Goal: Information Seeking & Learning: Find specific fact

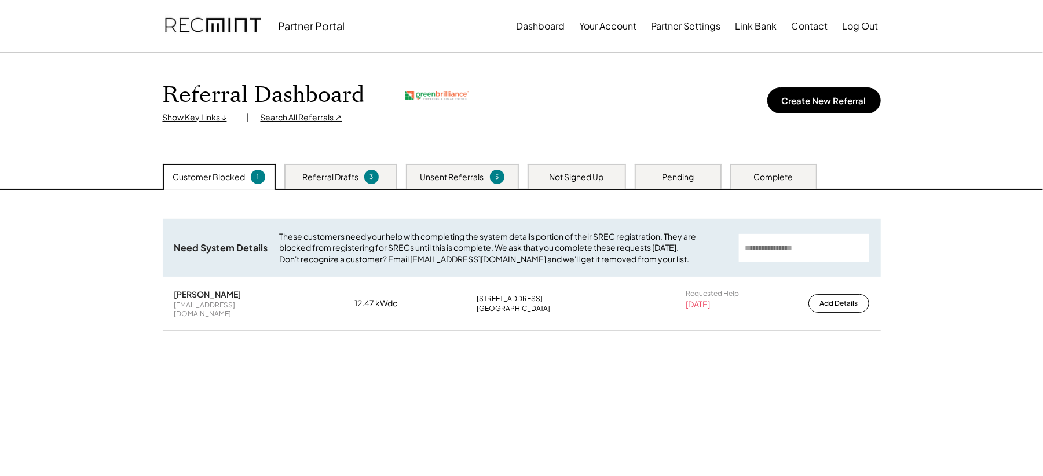
click at [287, 122] on div "Search All Referrals ↗" at bounding box center [302, 118] width 82 height 12
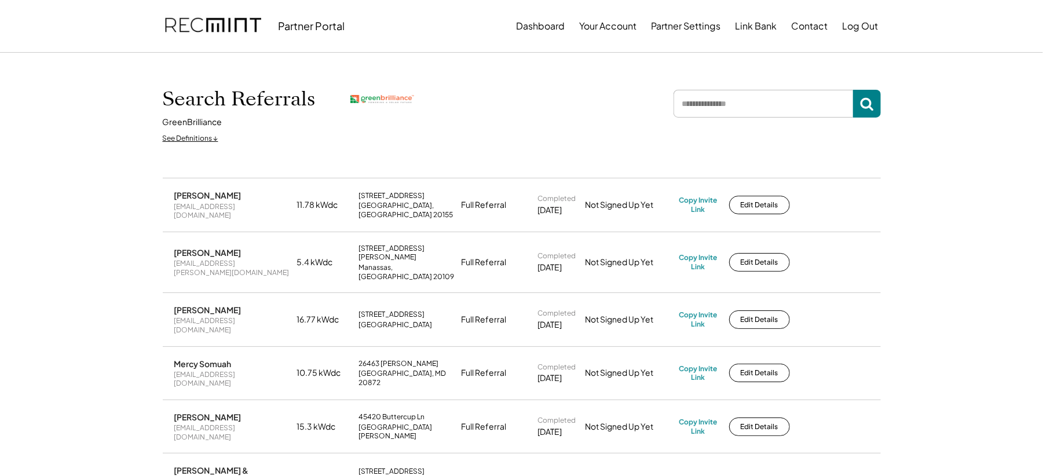
click at [716, 93] on input "input" at bounding box center [764, 104] width 180 height 28
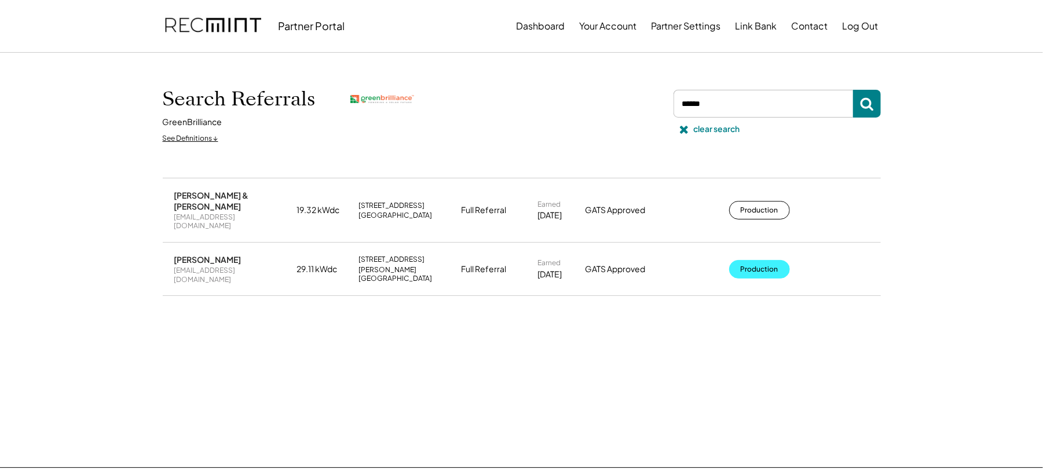
click at [744, 260] on button "Production" at bounding box center [759, 269] width 61 height 19
click at [722, 97] on input "input" at bounding box center [764, 104] width 180 height 28
type input "*"
type input "*****"
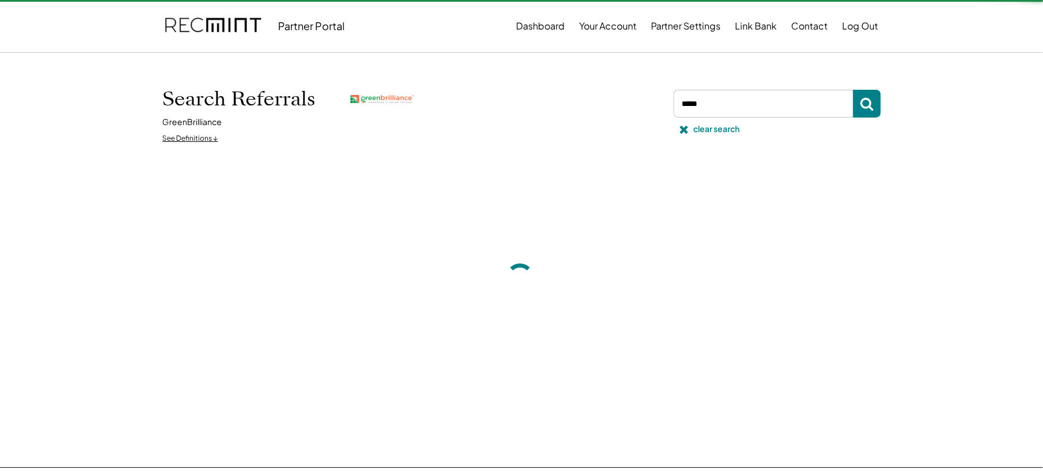
click at [646, 79] on div "Search Referrals GreenBrilliance See Definitions ↓ clear search" at bounding box center [521, 115] width 741 height 125
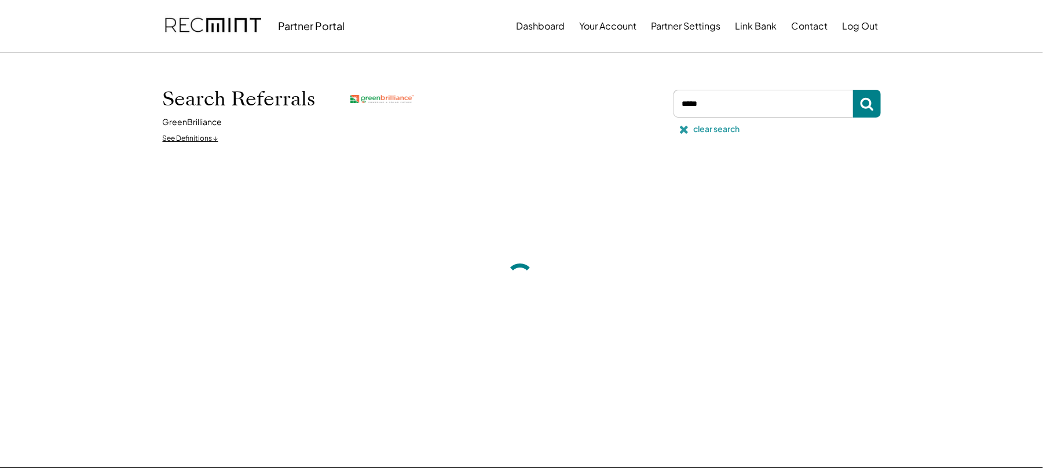
click at [706, 129] on div "clear search" at bounding box center [717, 129] width 46 height 12
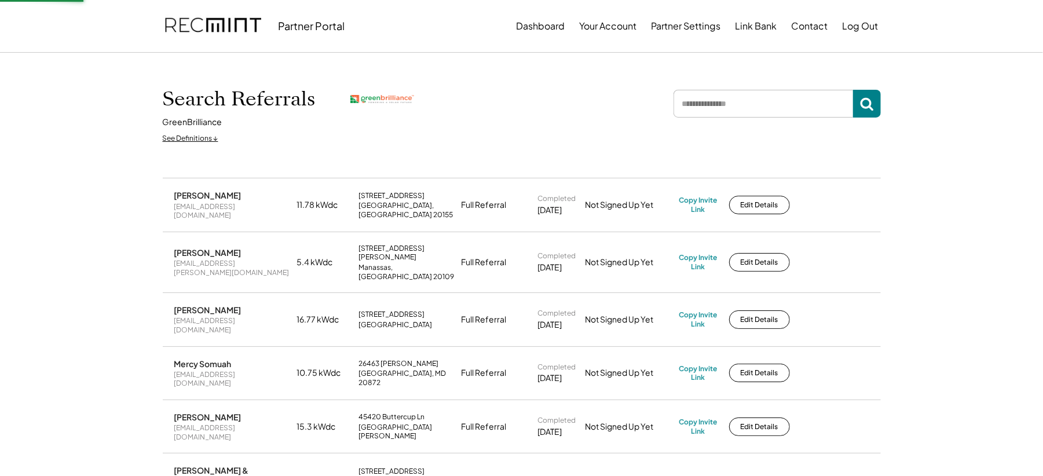
click at [723, 110] on input "input" at bounding box center [764, 104] width 180 height 28
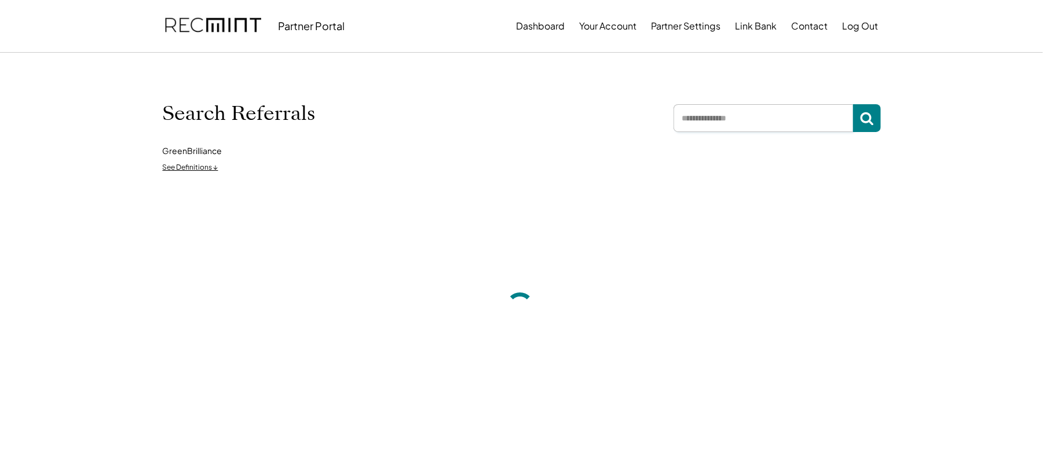
click at [739, 114] on input "input" at bounding box center [764, 118] width 180 height 28
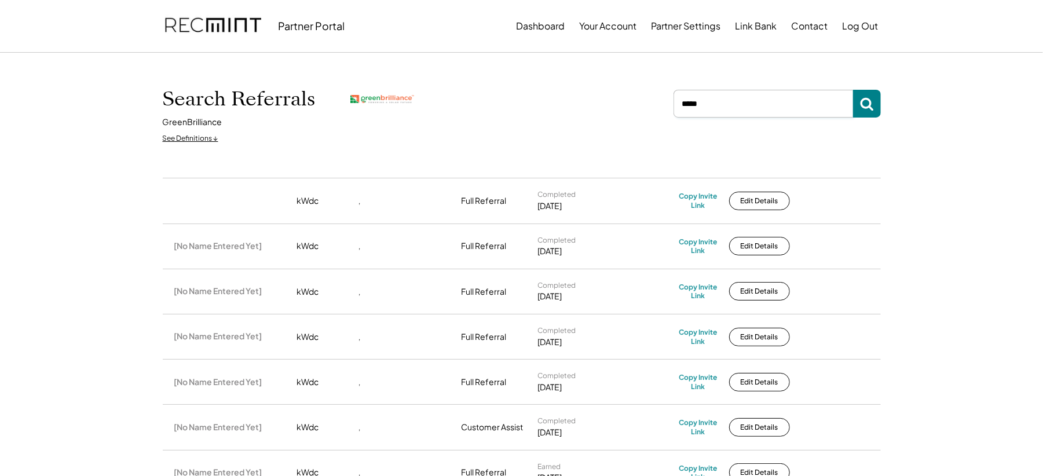
type input "*****"
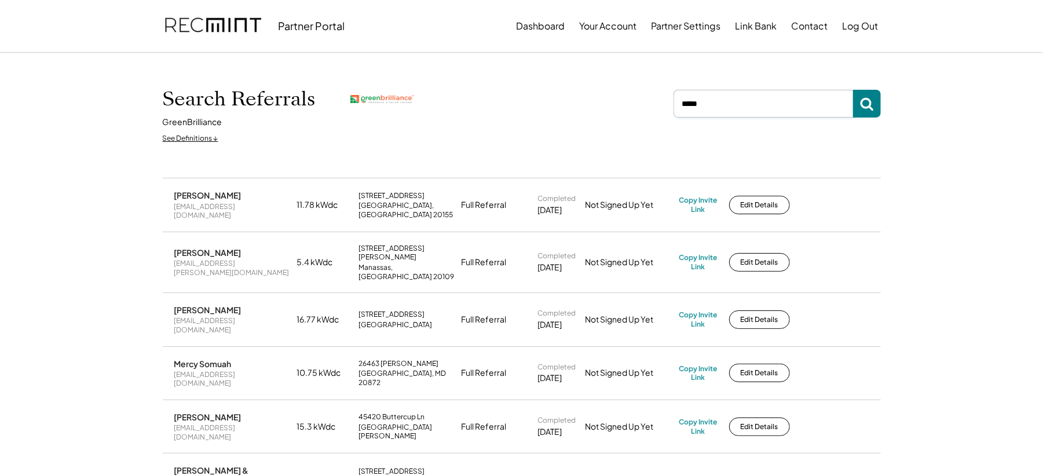
click at [737, 104] on input "input" at bounding box center [764, 104] width 180 height 28
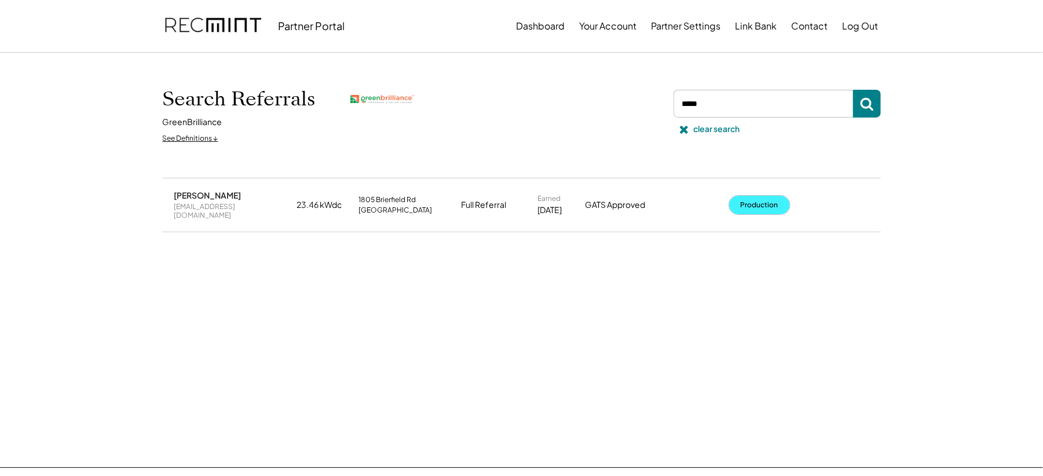
click at [765, 210] on button "Production" at bounding box center [759, 205] width 61 height 19
click at [707, 129] on div "clear search" at bounding box center [717, 129] width 46 height 12
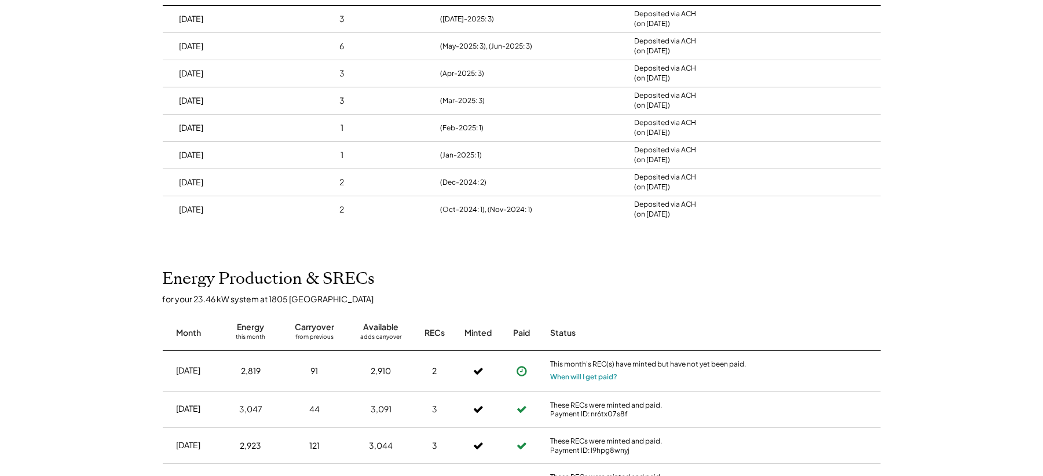
scroll to position [232, 0]
